Goal: Information Seeking & Learning: Learn about a topic

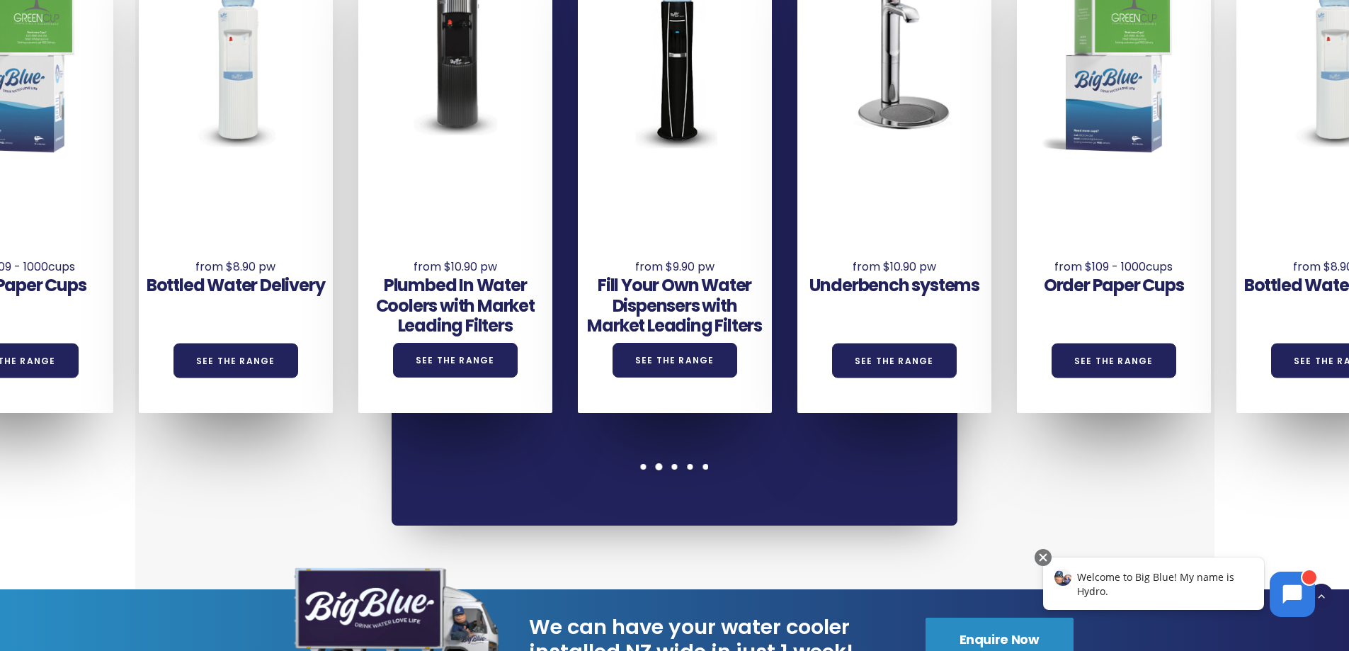
scroll to position [1133, 0]
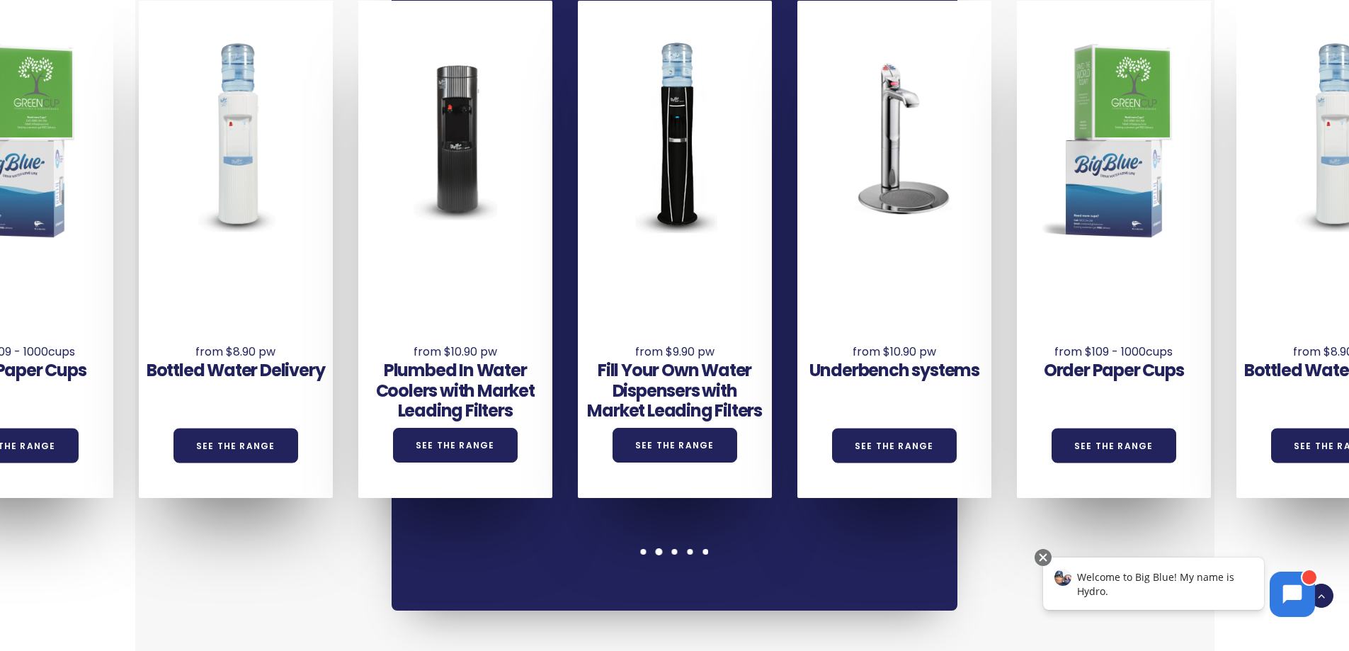
click at [660, 548] on span at bounding box center [659, 551] width 7 height 7
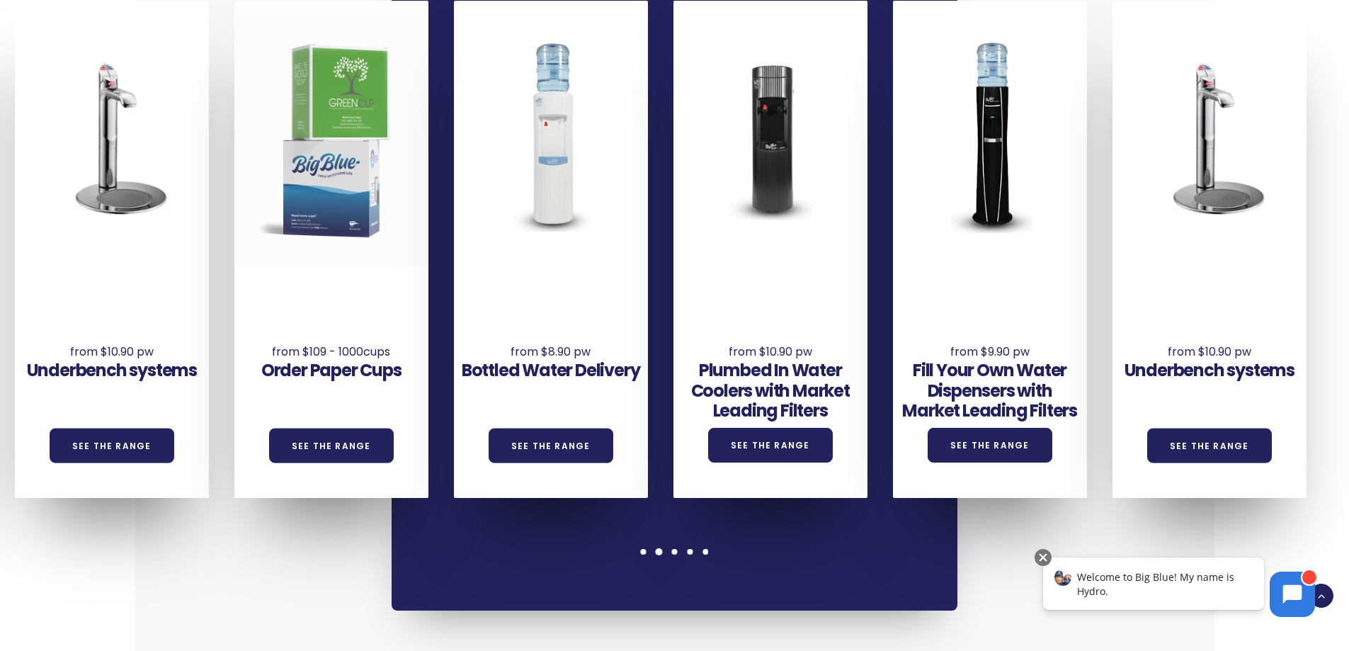
drag, startPoint x: 1118, startPoint y: 225, endPoint x: 335, endPoint y: 237, distance: 782.8
click at [335, 237] on div at bounding box center [331, 137] width 194 height 258
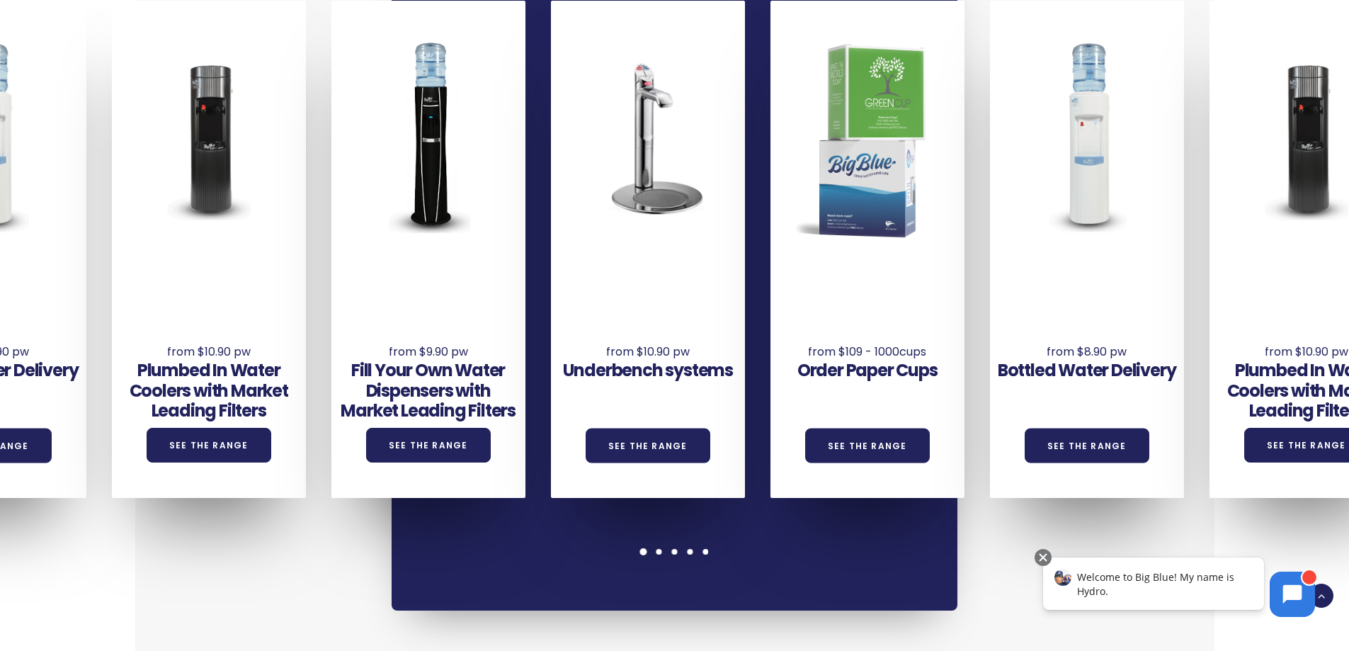
drag, startPoint x: 971, startPoint y: 235, endPoint x: 1774, endPoint y: 249, distance: 802.7
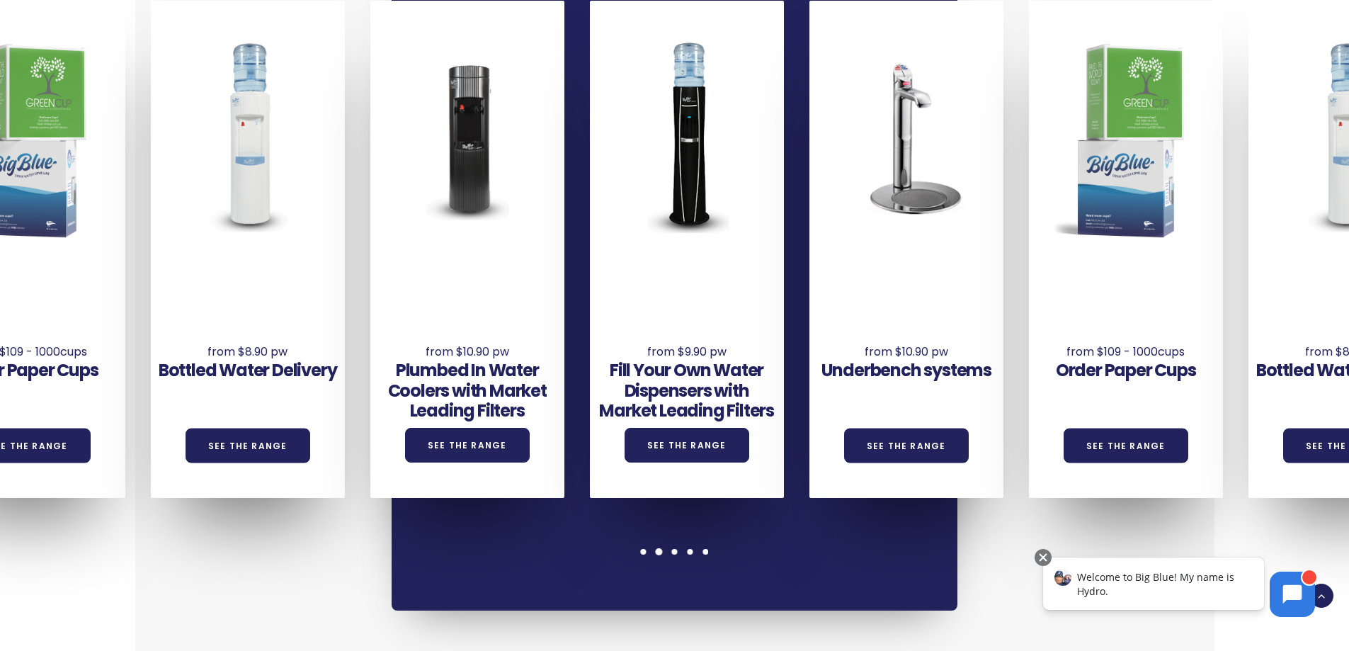
drag, startPoint x: 281, startPoint y: 256, endPoint x: 1451, endPoint y: 242, distance: 1170.3
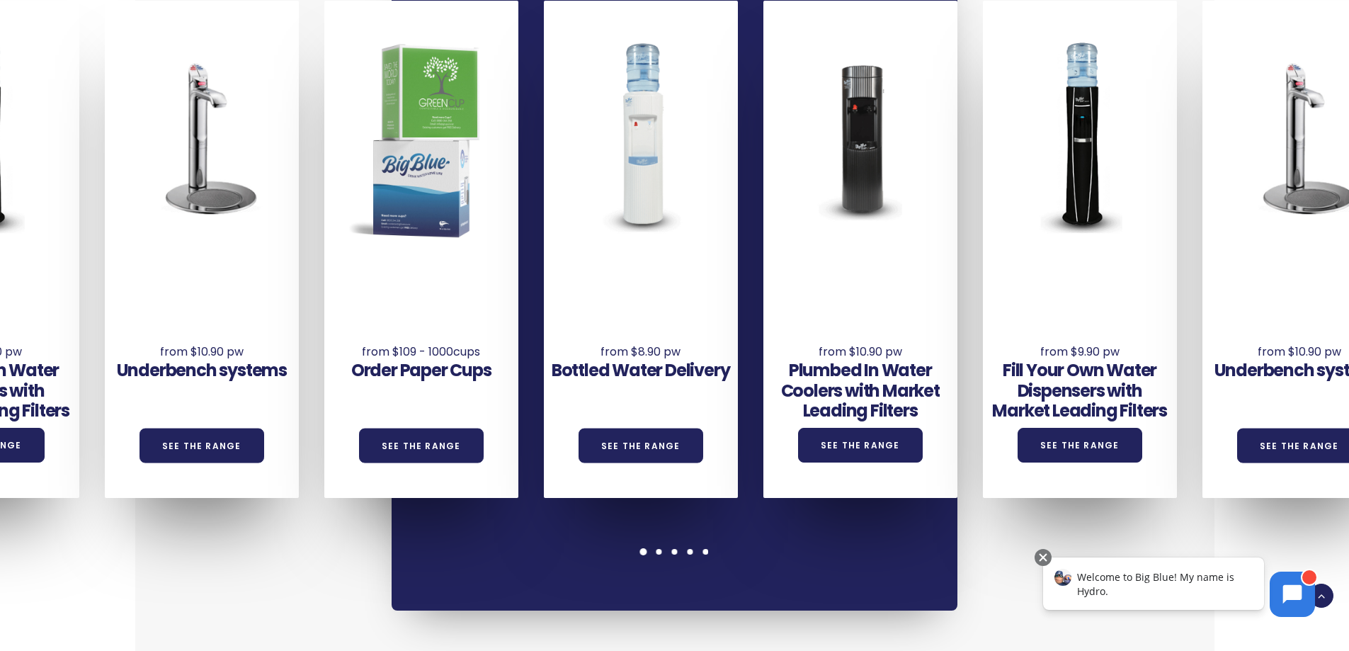
drag, startPoint x: 40, startPoint y: 235, endPoint x: 1641, endPoint y: 251, distance: 1601.0
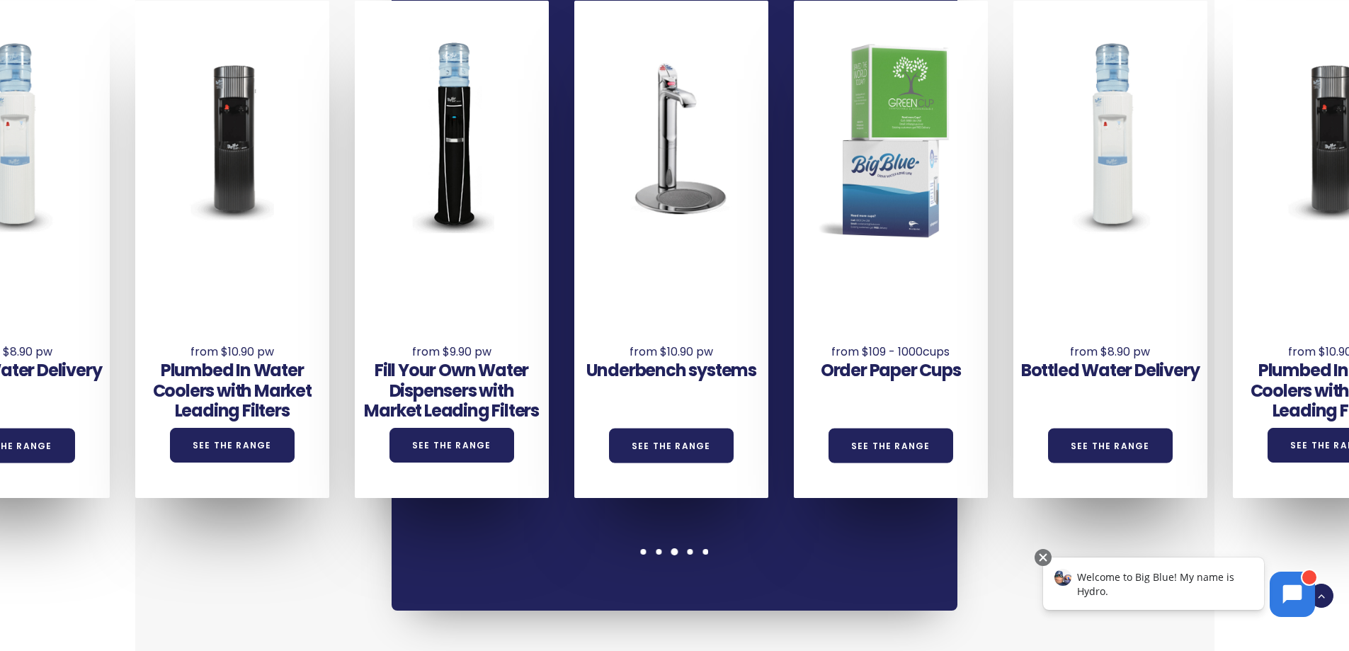
drag, startPoint x: 159, startPoint y: 228, endPoint x: 1222, endPoint y: 205, distance: 1063.5
click at [1222, 205] on div "Underbench systems See the Range Order Paper Cups See the Range Bottled Water D…" at bounding box center [684, 249] width 2635 height 497
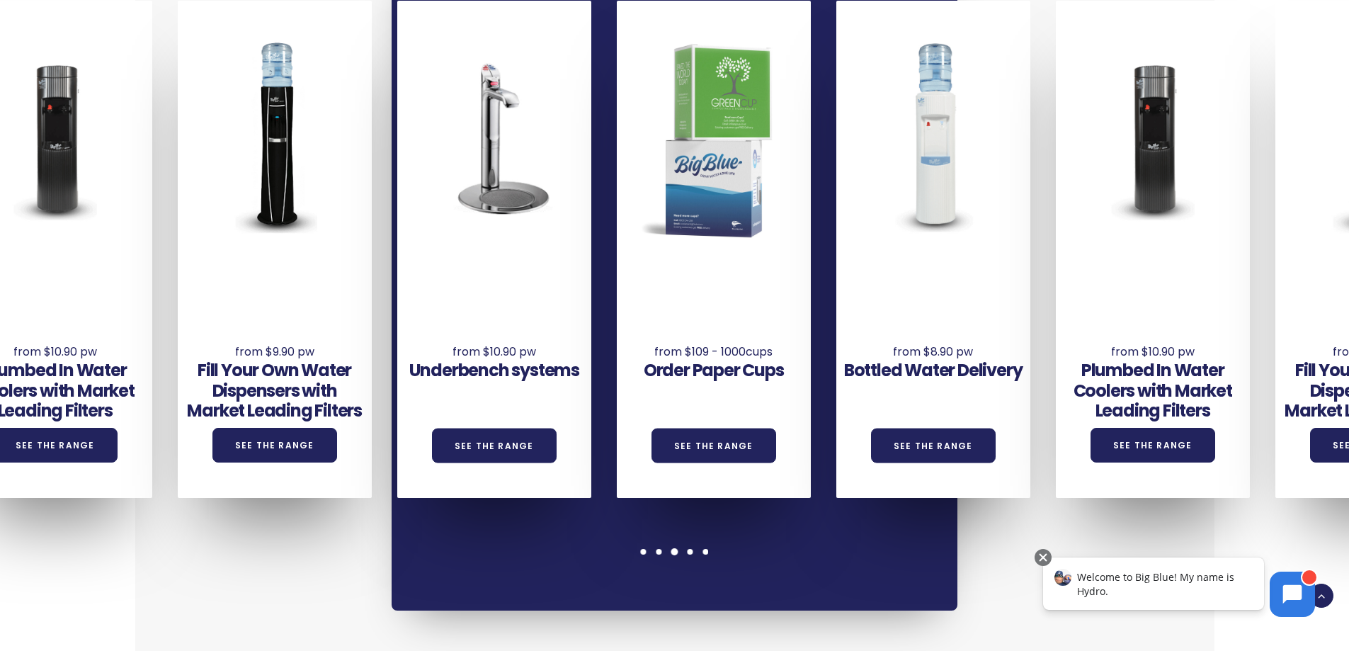
drag, startPoint x: 373, startPoint y: 157, endPoint x: 1275, endPoint y: 247, distance: 906.9
click at [1275, 247] on div "Underbench systems See the Range Order Paper Cups See the Range Bottled Water D…" at bounding box center [507, 249] width 2635 height 497
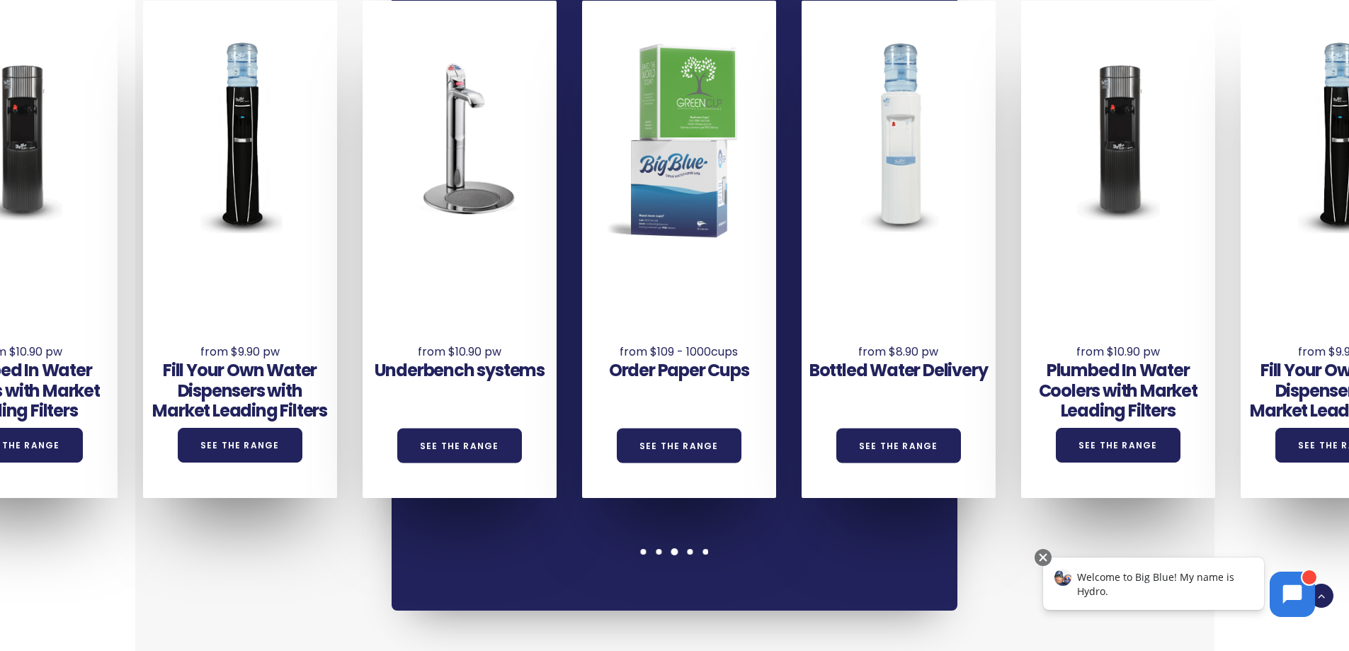
drag, startPoint x: 349, startPoint y: 249, endPoint x: 1184, endPoint y: 324, distance: 838.6
click at [1184, 324] on div "Underbench systems See the Range Order Paper Cups See the Range Bottled Water D…" at bounding box center [472, 249] width 2635 height 497
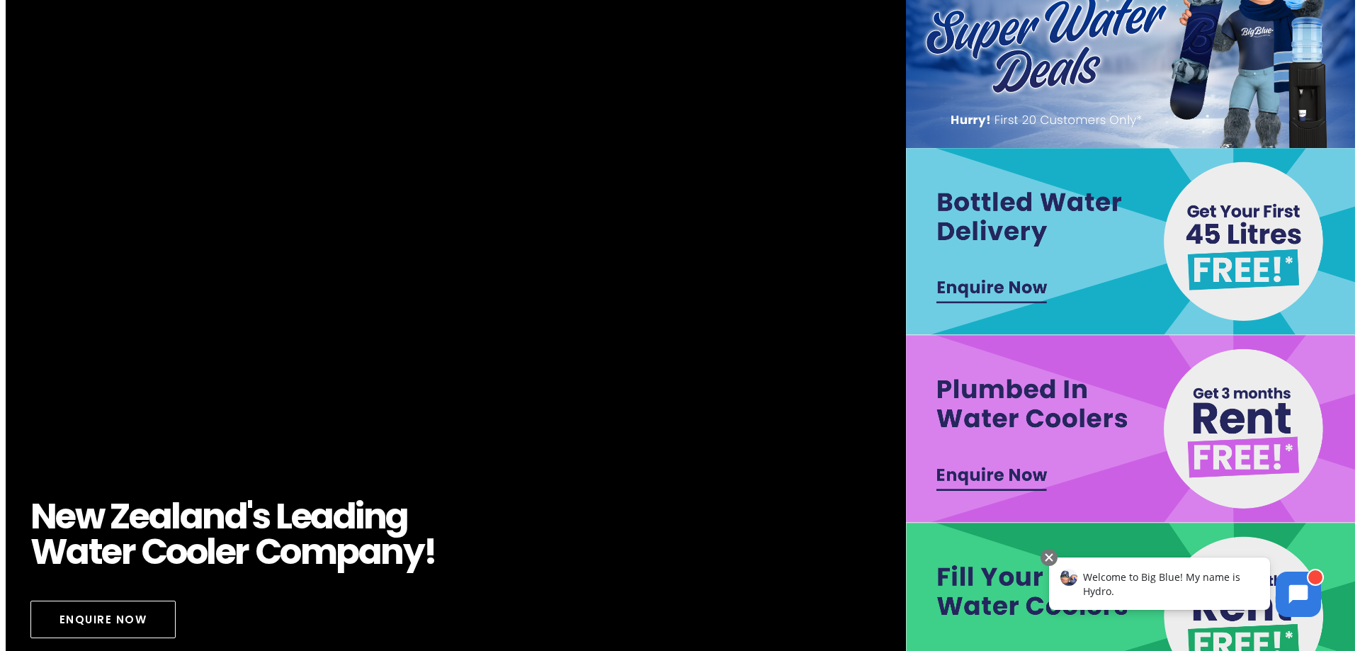
scroll to position [0, 0]
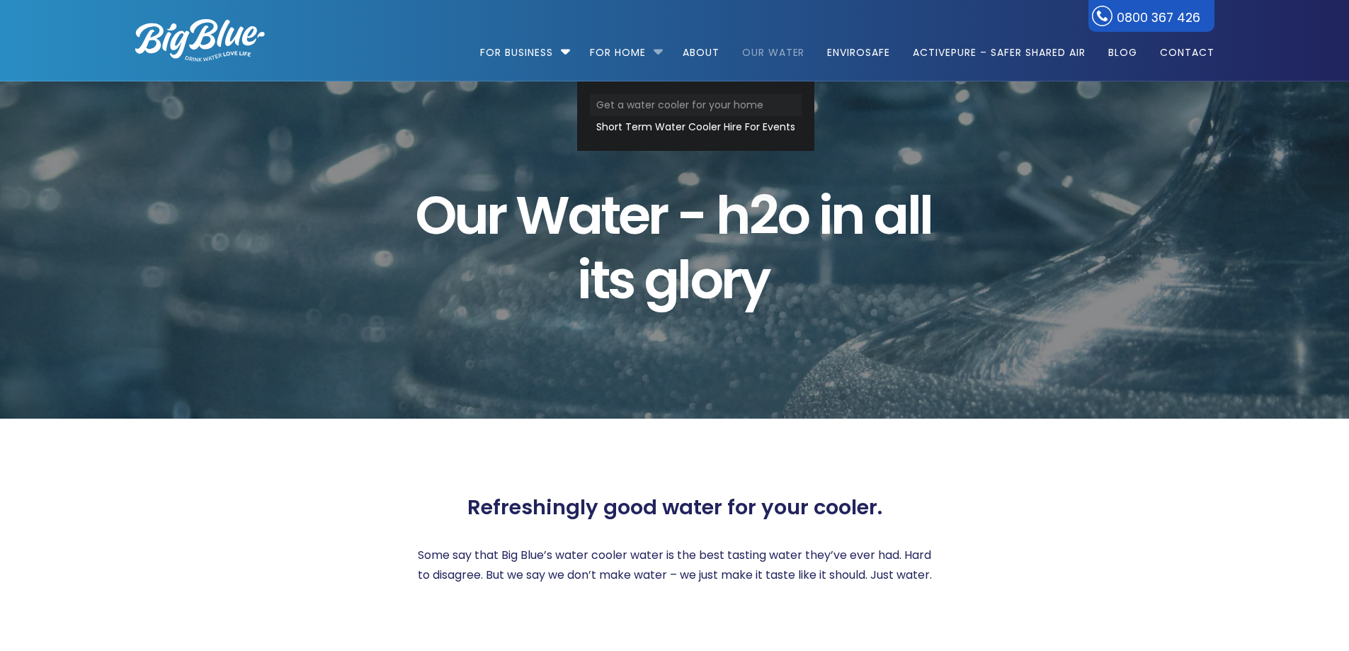
click at [638, 101] on link "Get a water cooler for your home" at bounding box center [696, 105] width 212 height 22
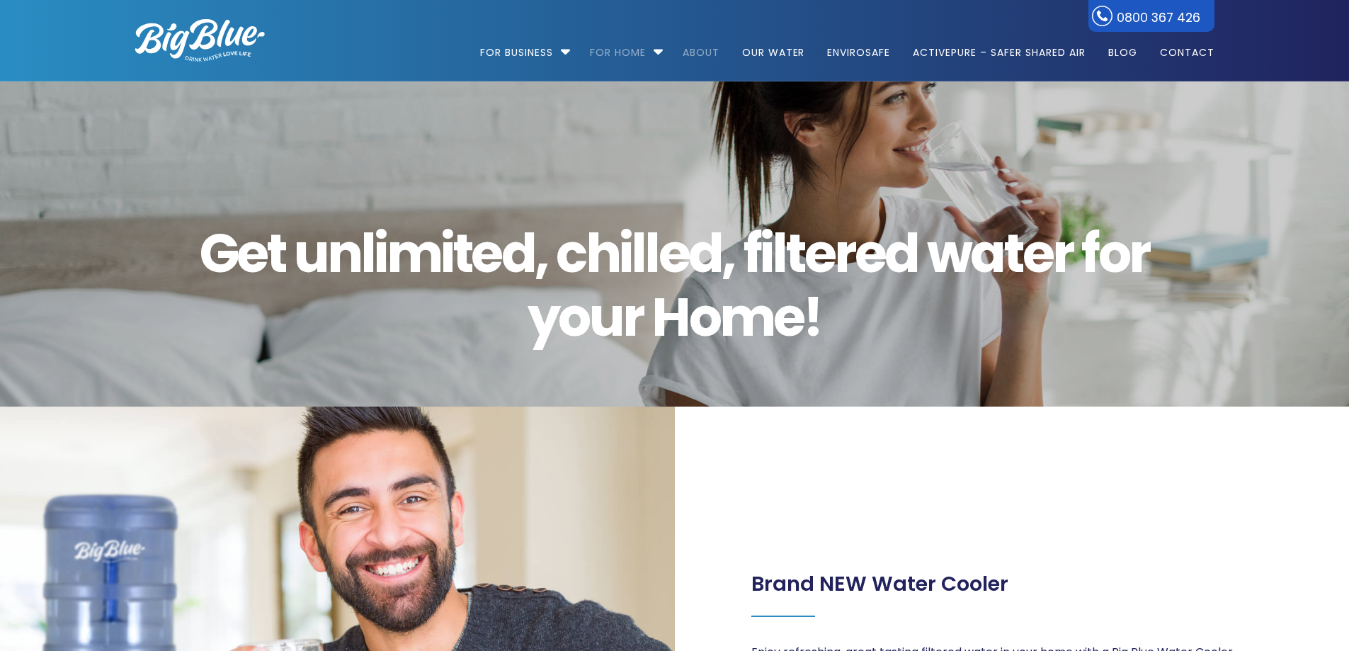
click at [703, 54] on link "About" at bounding box center [701, 45] width 57 height 91
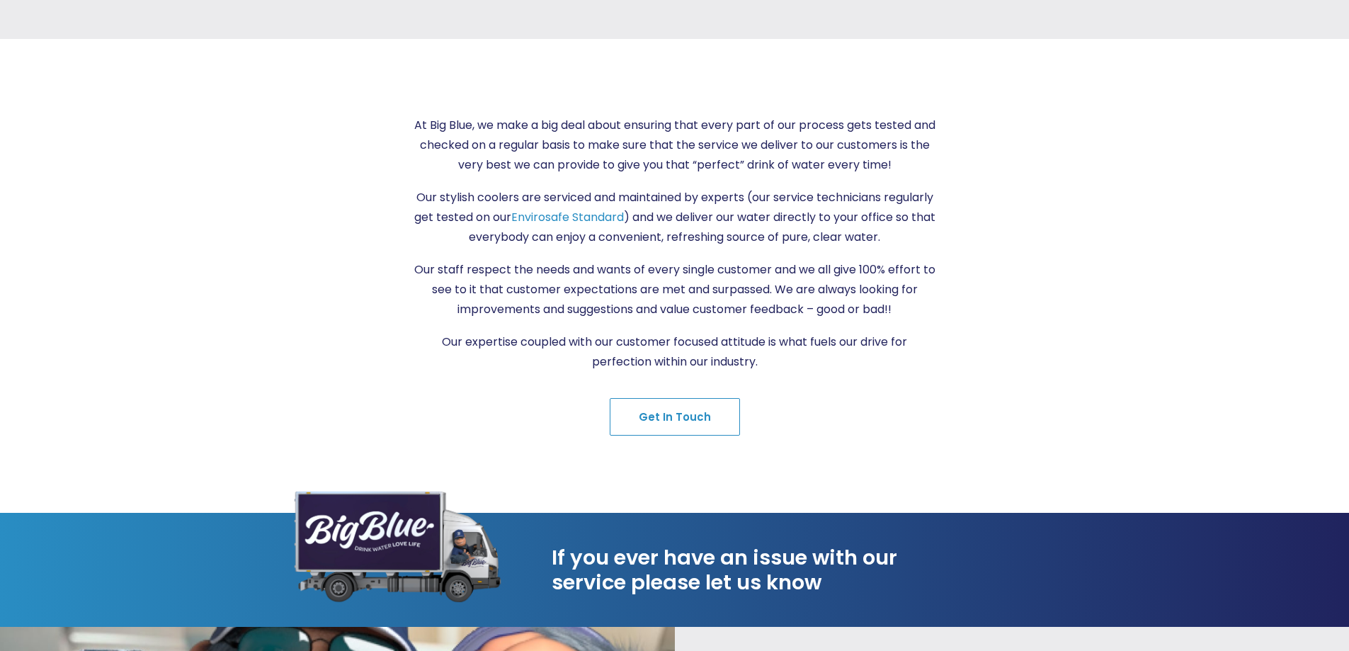
scroll to position [567, 0]
